Goal: Information Seeking & Learning: Check status

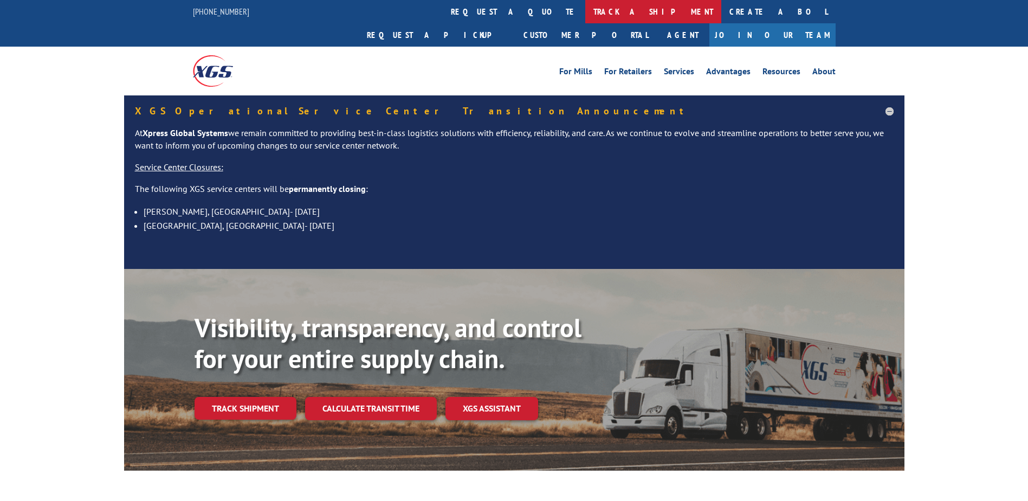
click at [585, 12] on link "track a shipment" at bounding box center [653, 11] width 136 height 23
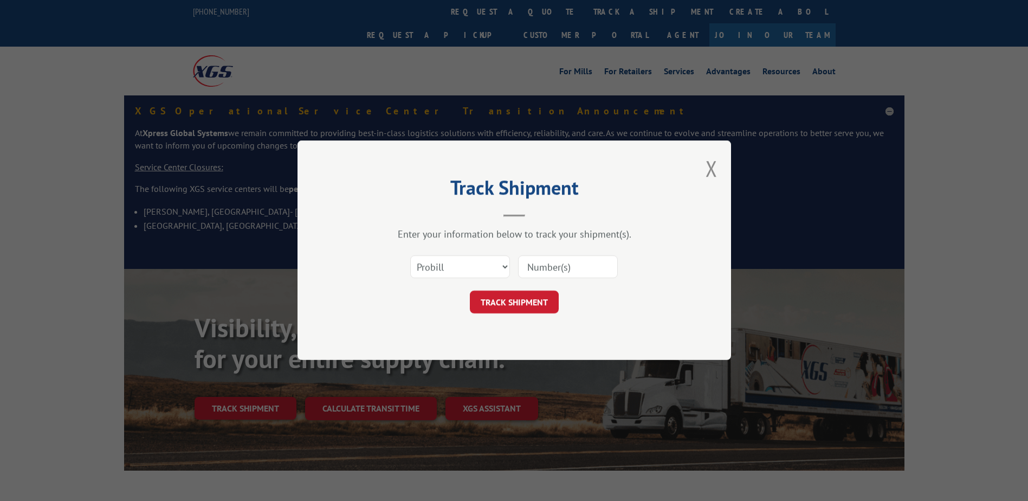
click at [553, 262] on input at bounding box center [568, 267] width 100 height 23
type input "16584568"
click at [539, 313] on button "TRACK SHIPMENT" at bounding box center [514, 302] width 89 height 23
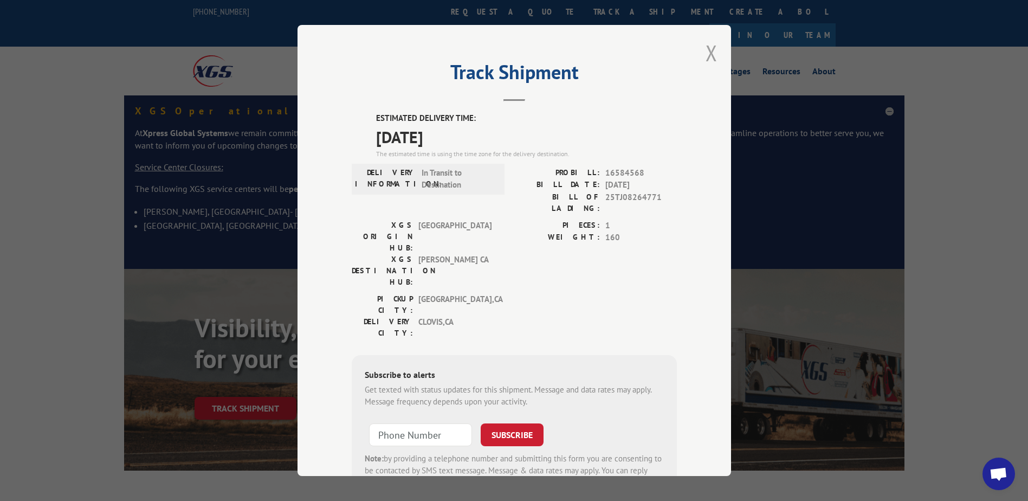
click at [709, 54] on button "Close modal" at bounding box center [712, 52] width 12 height 29
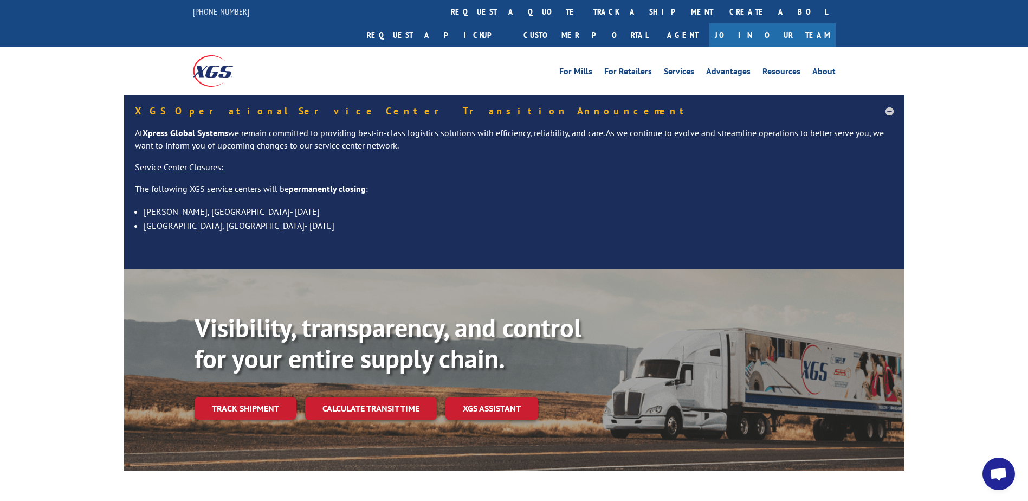
click at [585, 19] on link "track a shipment" at bounding box center [653, 11] width 136 height 23
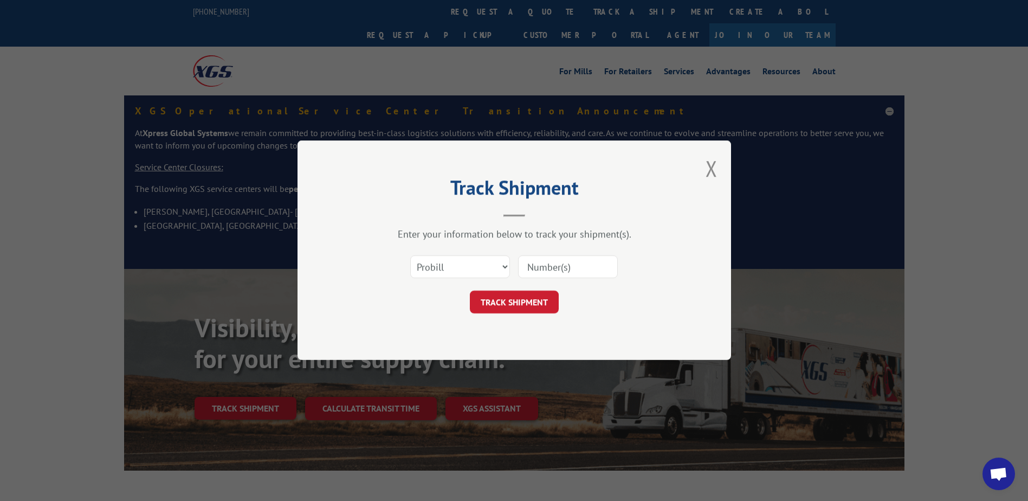
click at [541, 256] on input at bounding box center [568, 267] width 100 height 23
type input "16584566"
click at [530, 309] on button "TRACK SHIPMENT" at bounding box center [514, 302] width 89 height 23
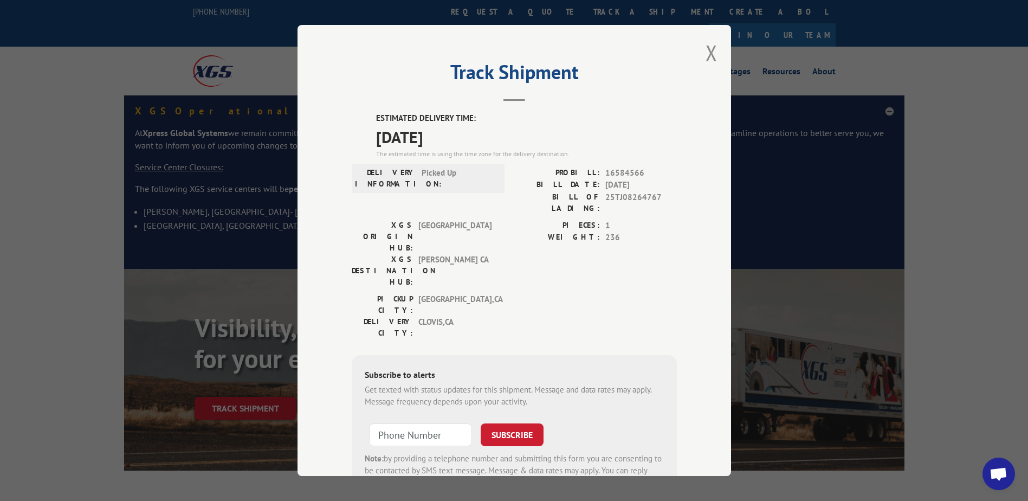
click at [707, 57] on button "Close modal" at bounding box center [712, 52] width 12 height 29
